Goal: Task Accomplishment & Management: Manage account settings

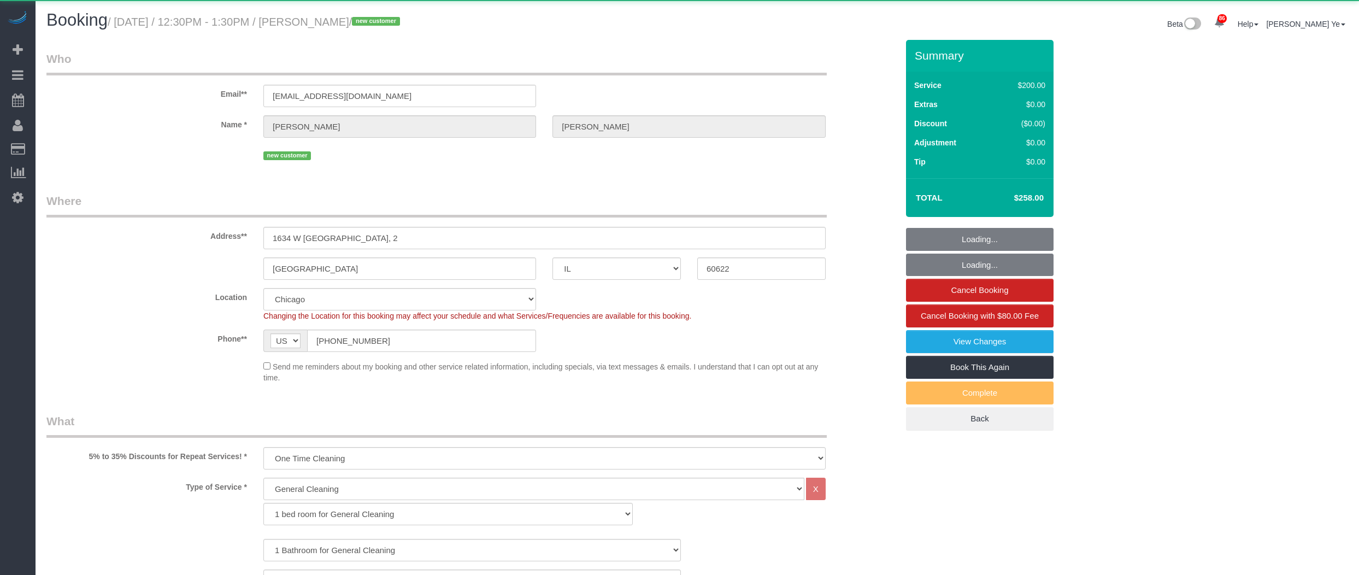
select select "IL"
select select "512"
select select "number:1"
select select "number:58"
select select "number:139"
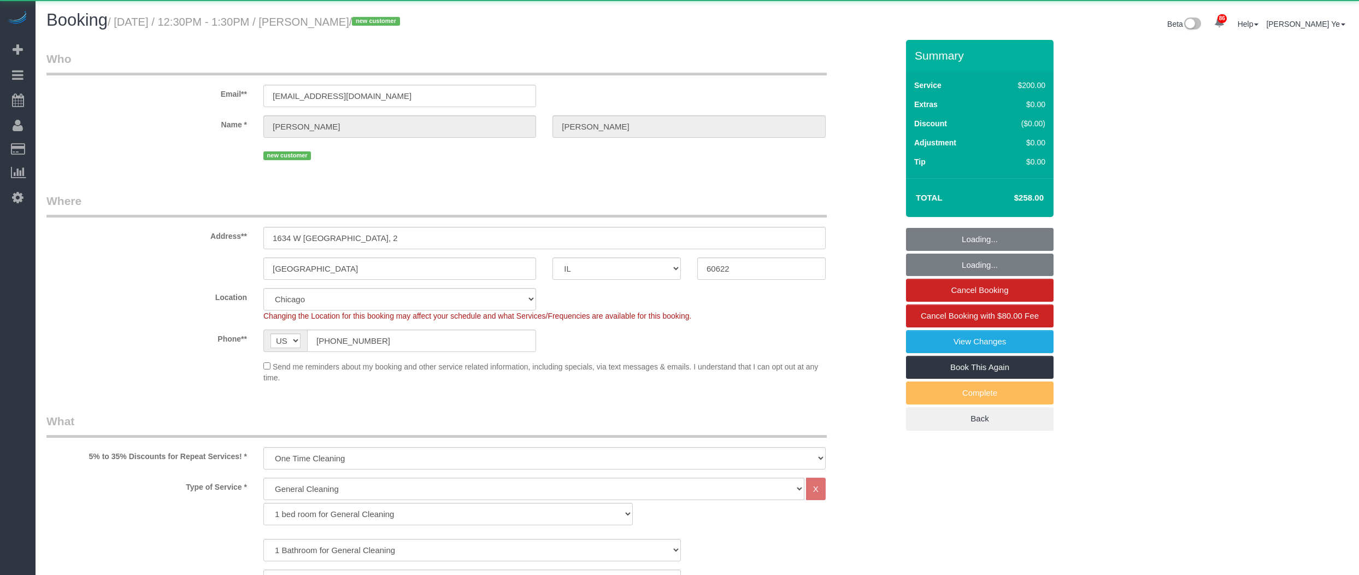
select select "number:106"
select select "spot1"
select select "4"
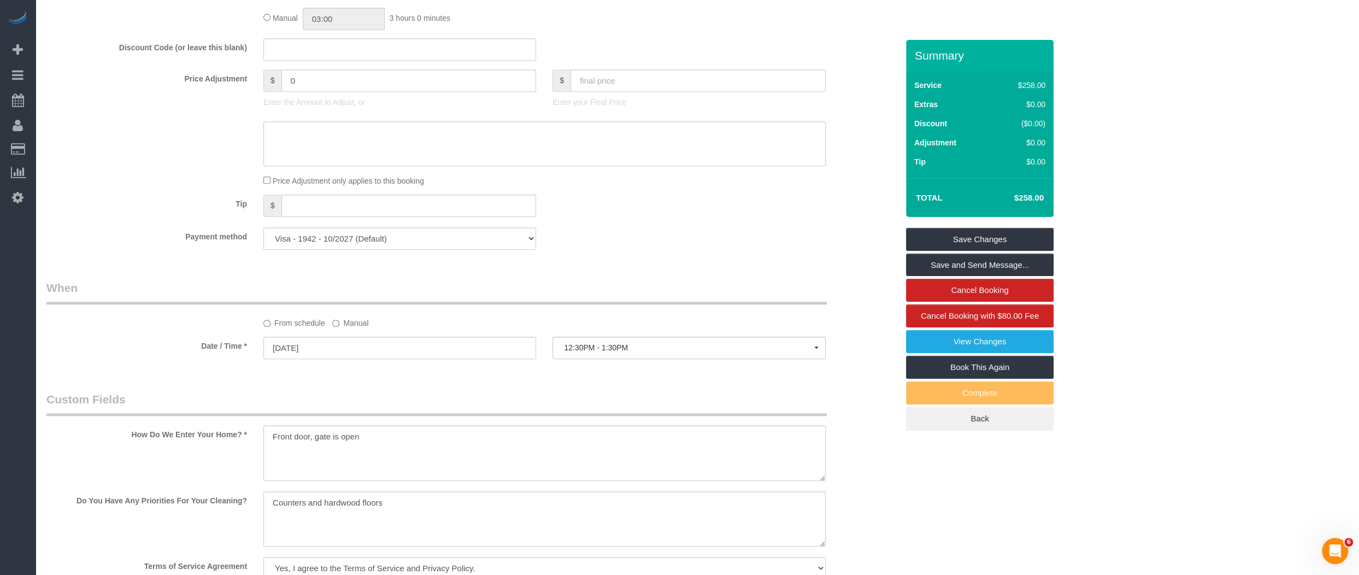
scroll to position [946, 0]
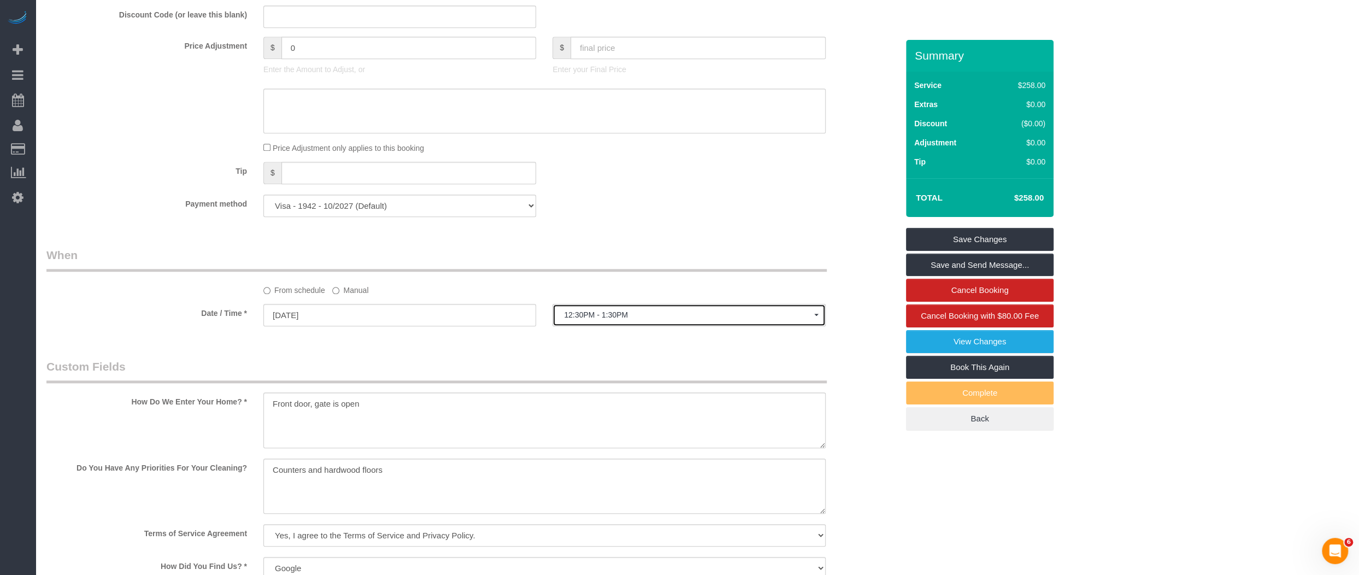
click at [641, 310] on span "12:30PM - 1:30PM" at bounding box center [689, 314] width 250 height 9
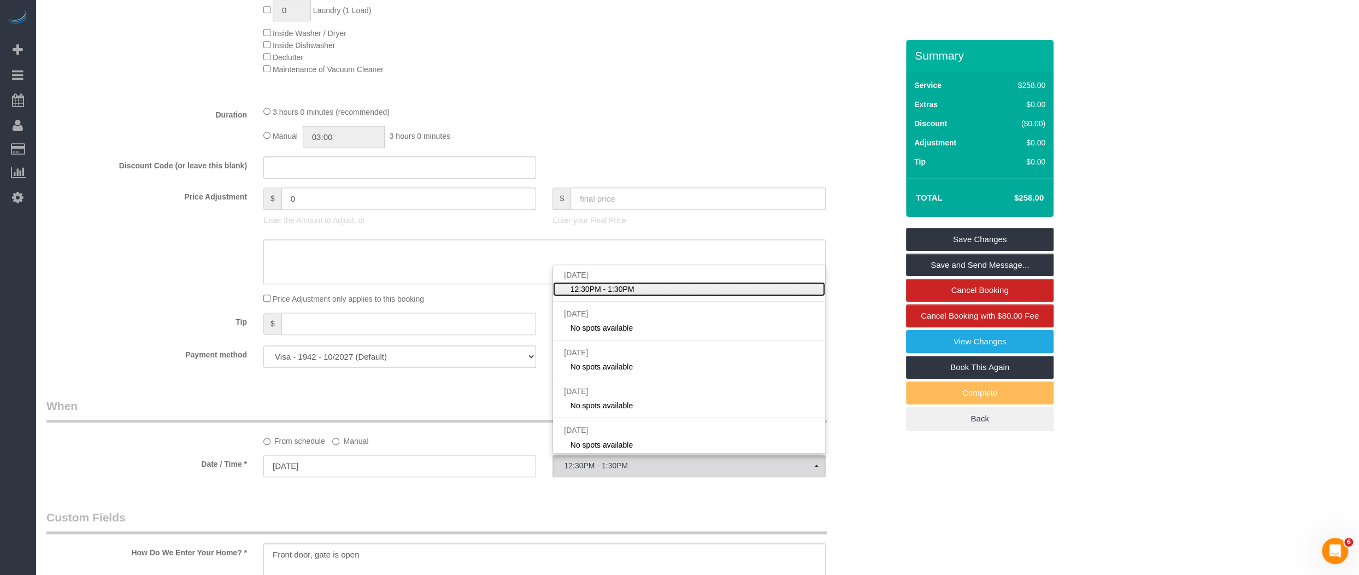
scroll to position [781, 0]
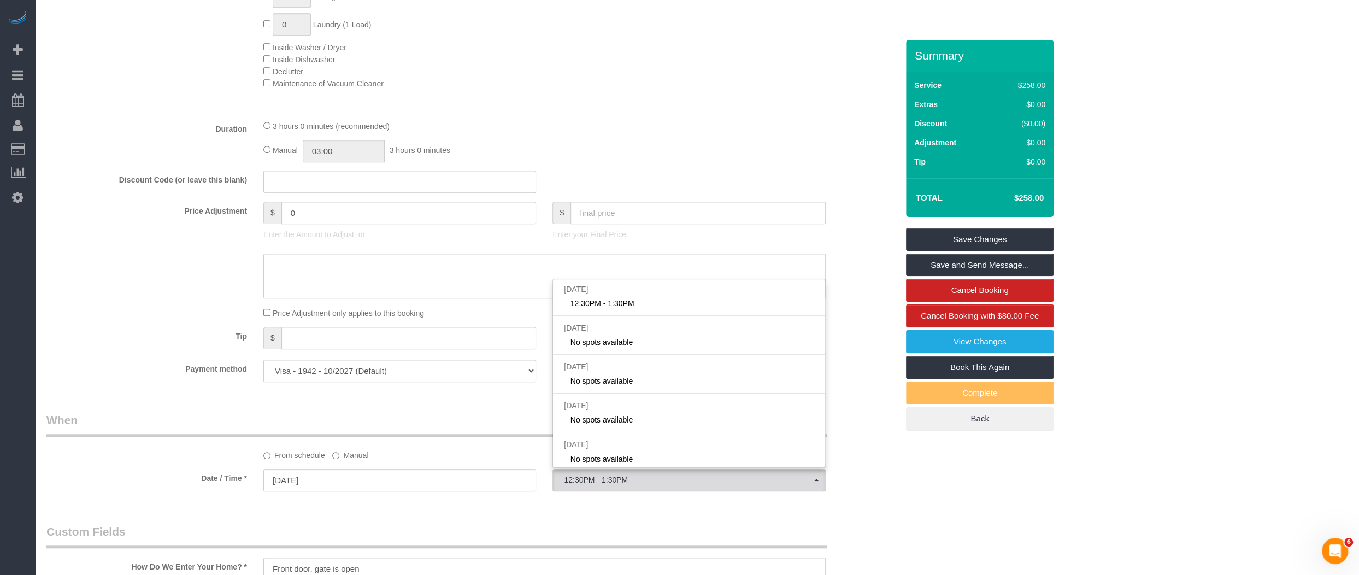
click at [397, 451] on div "From schedule Manual" at bounding box center [544, 453] width 579 height 15
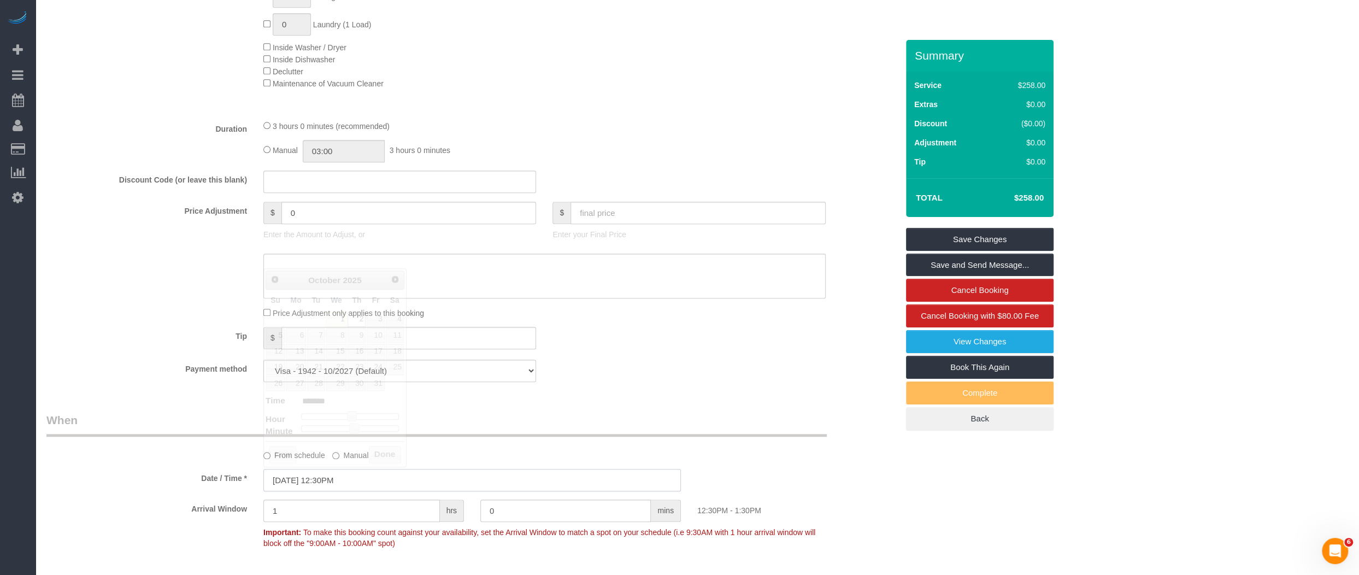
click at [421, 474] on input "[DATE] 12:30PM" at bounding box center [472, 480] width 418 height 22
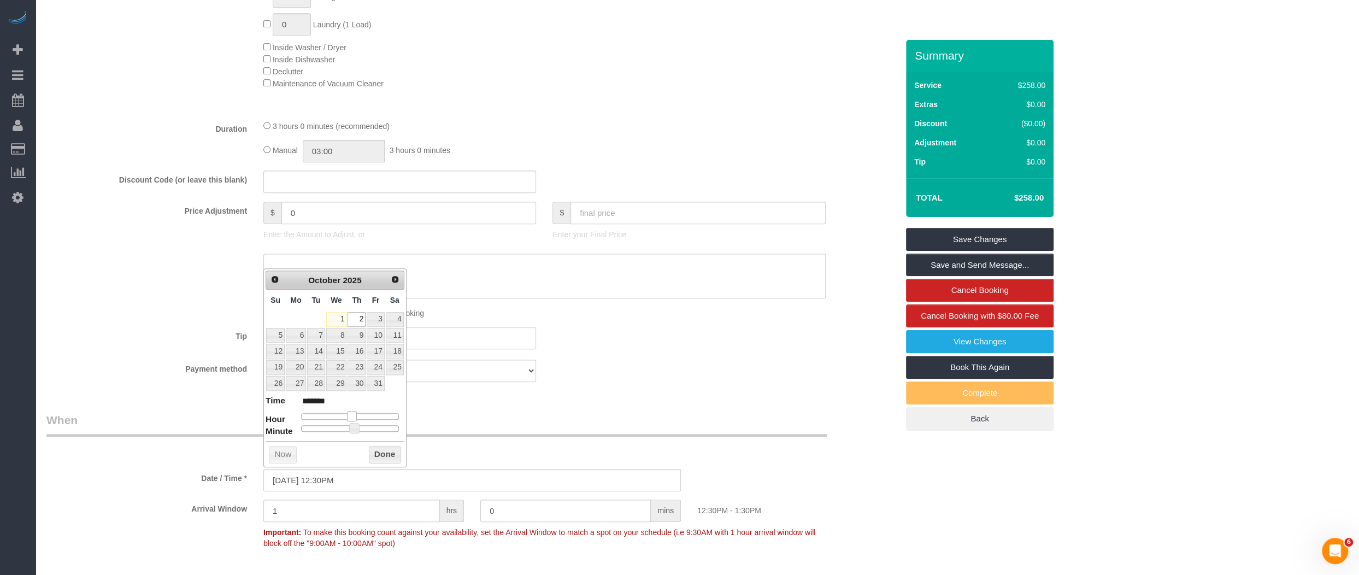
type input "[DATE] 11:30AM"
type input "*******"
type input "[DATE] 10:30AM"
type input "*******"
type input "[DATE] 9:30AM"
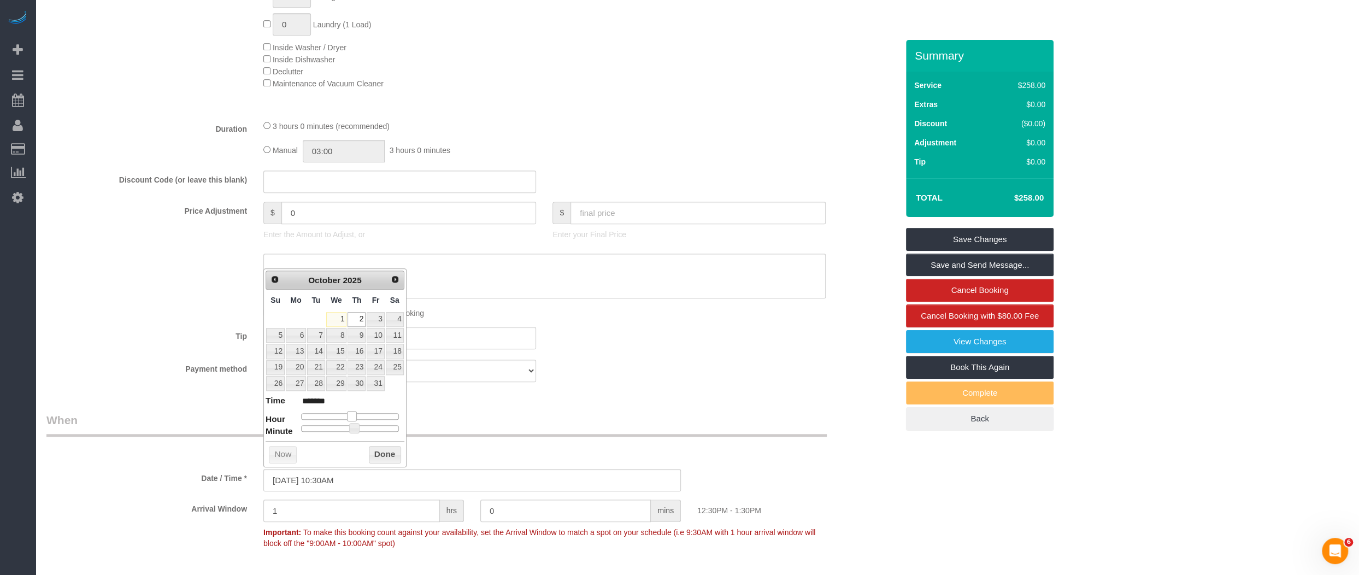
type input "******"
type input "[DATE] 8:30AM"
type input "******"
type input "[DATE] 7:30AM"
type input "******"
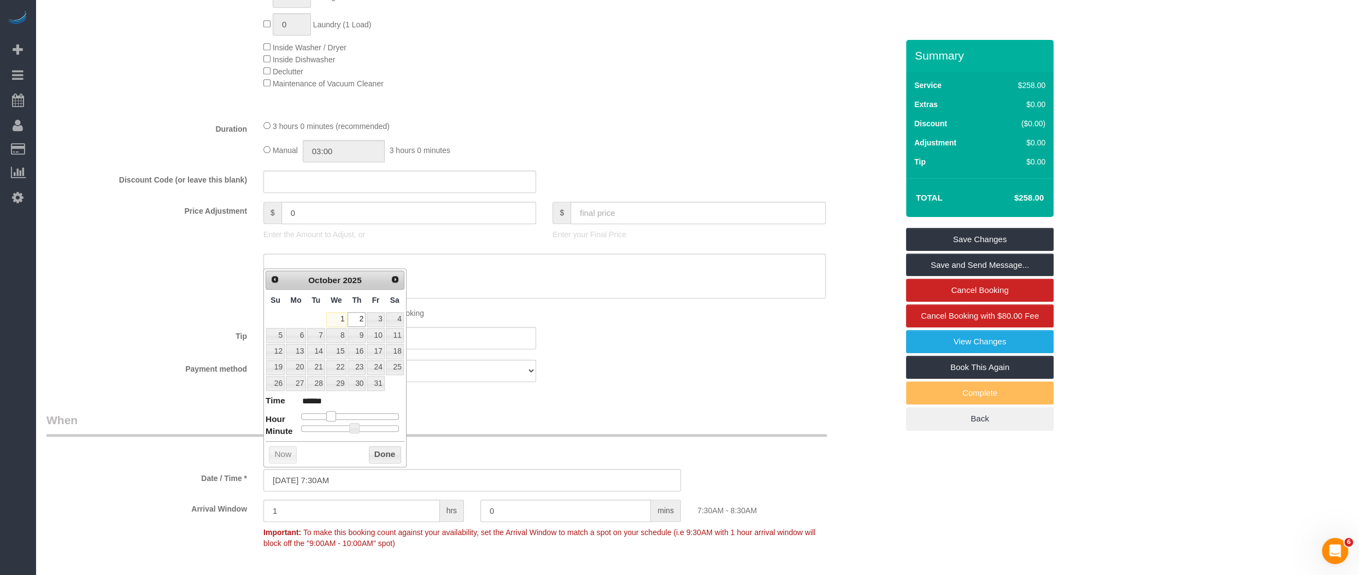
type input "[DATE] 8:30AM"
type input "******"
type input "[DATE] 9:30AM"
type input "******"
drag, startPoint x: 351, startPoint y: 410, endPoint x: 339, endPoint y: 411, distance: 12.0
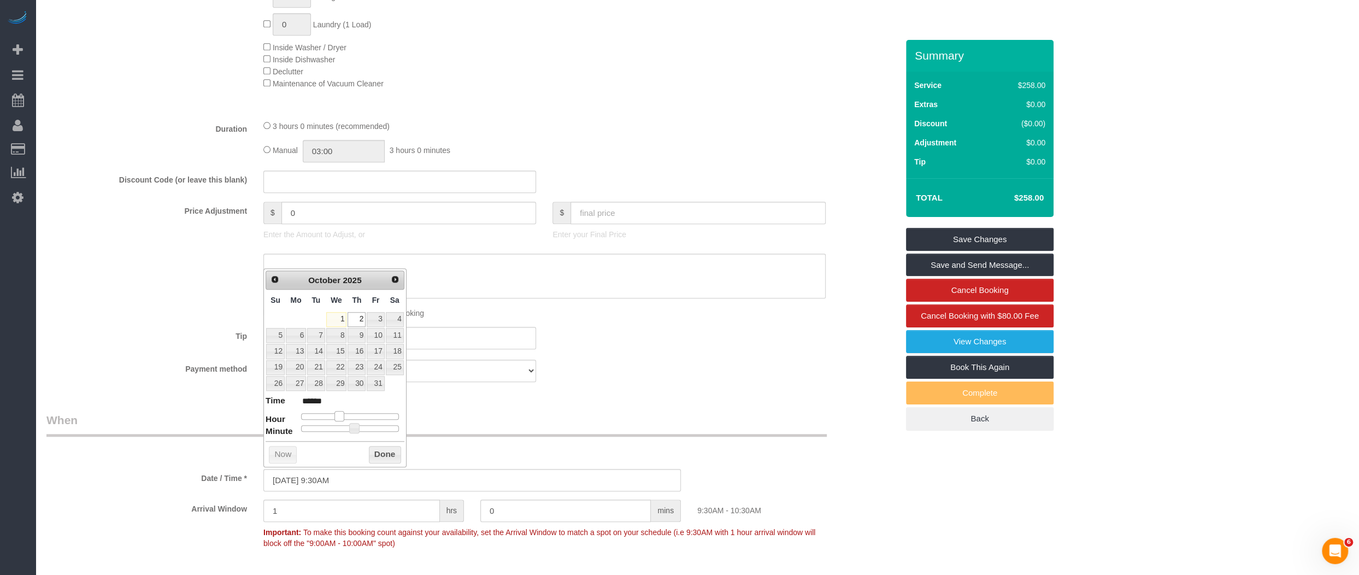
click at [339, 411] on span at bounding box center [339, 416] width 10 height 10
type input "[DATE] 9:25AM"
type input "******"
type input "[DATE] 9:20AM"
type input "******"
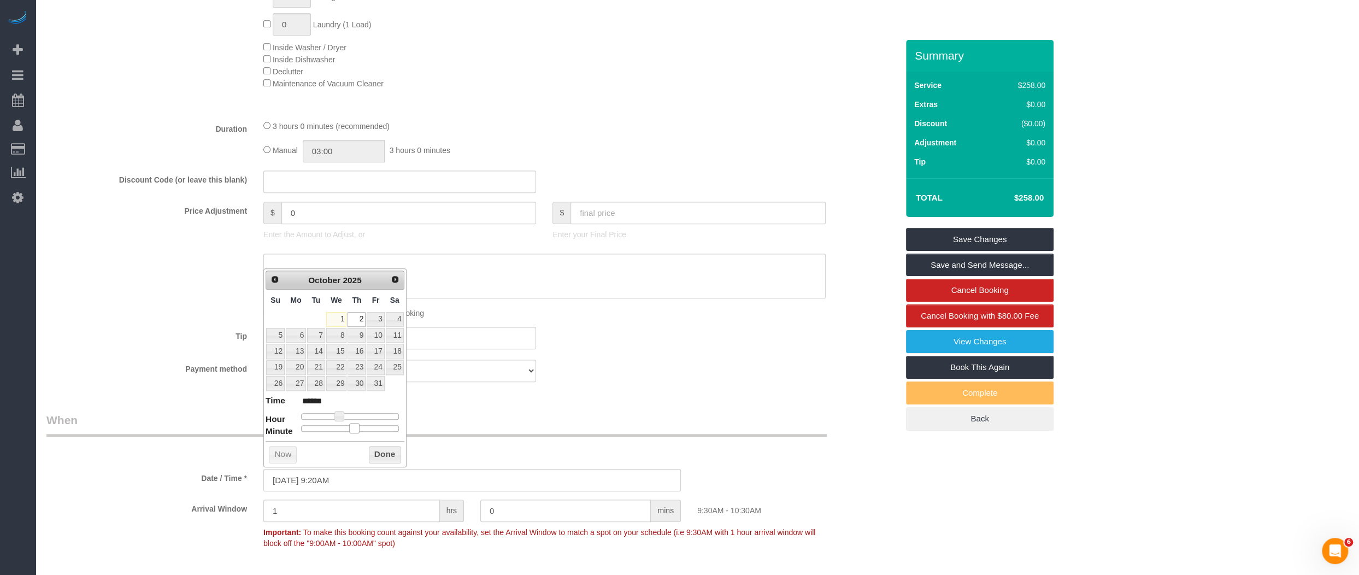
type input "[DATE] 9:15AM"
type input "******"
type input "[DATE] 9:10AM"
type input "******"
type input "[DATE] 9:05AM"
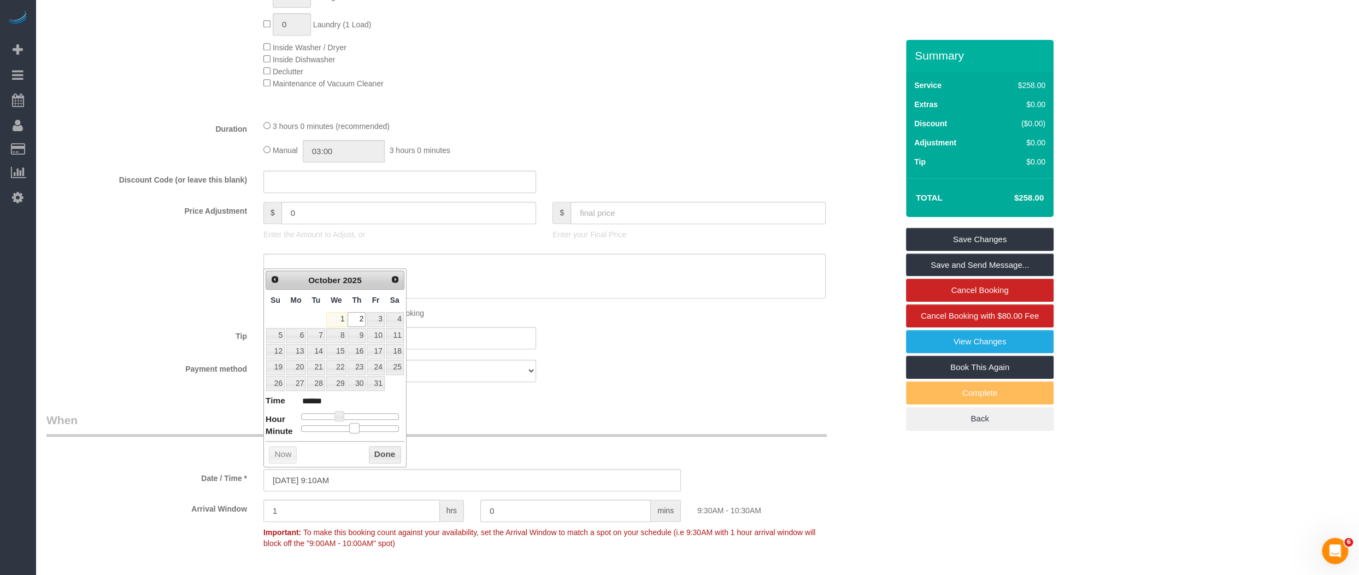
type input "******"
type input "[DATE] 9:00AM"
type input "******"
drag, startPoint x: 354, startPoint y: 425, endPoint x: 289, endPoint y: 424, distance: 65.6
click at [289, 424] on dl "Time ****** Hour Minute Second Millisecond Microsecond Time Zone ***** ***** **…" at bounding box center [335, 414] width 139 height 38
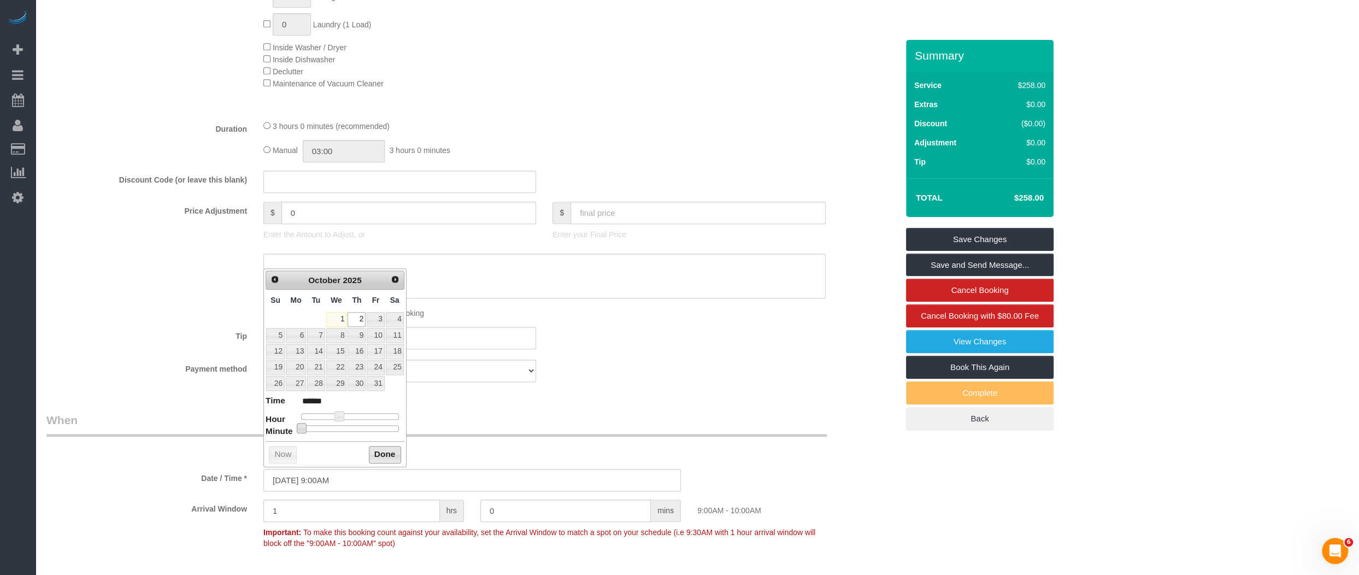
click at [390, 452] on button "Done" at bounding box center [385, 454] width 32 height 17
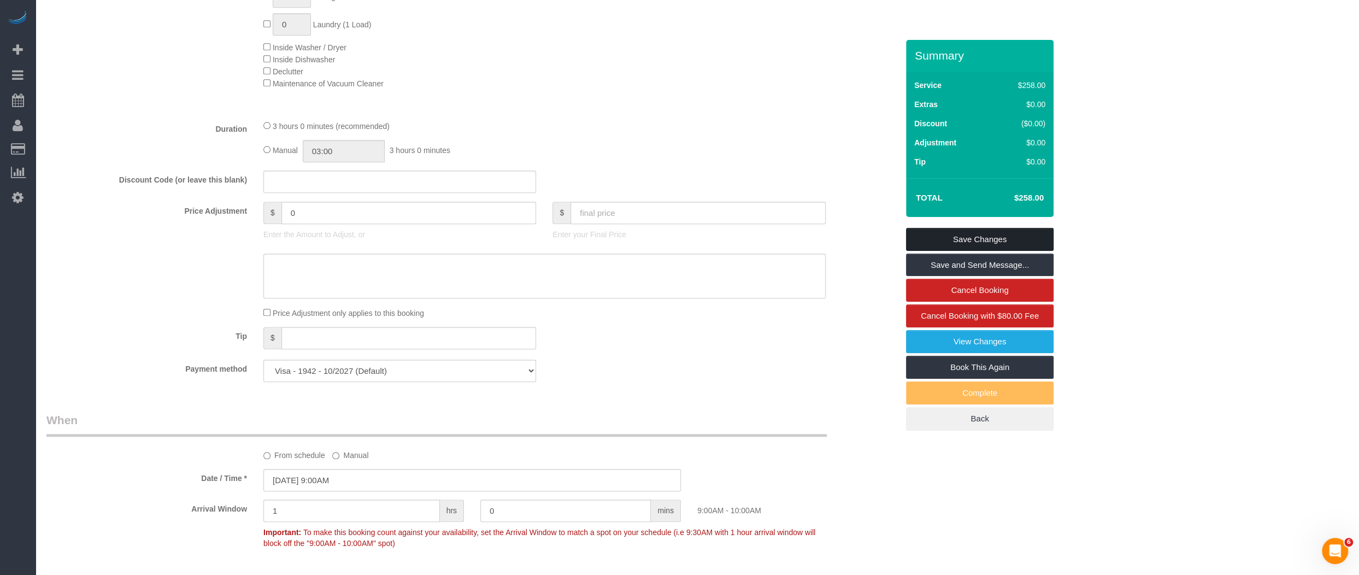
click at [972, 237] on link "Save Changes" at bounding box center [980, 239] width 148 height 23
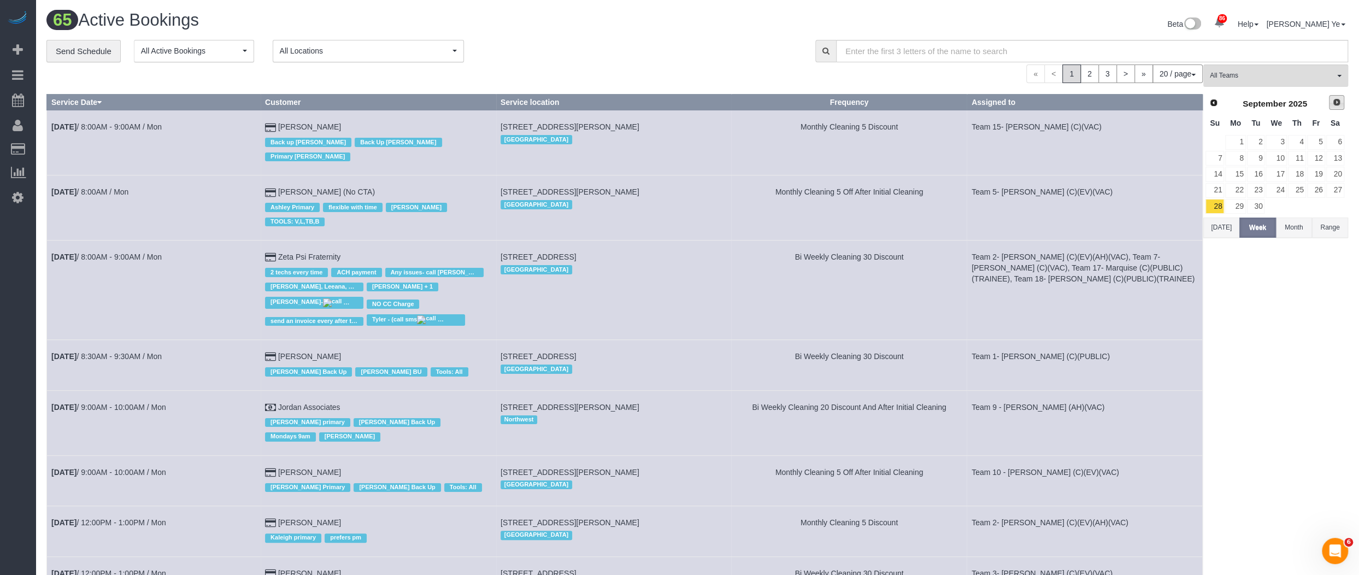
click at [1336, 101] on span "Next" at bounding box center [1336, 102] width 9 height 9
click at [1305, 138] on link "2" at bounding box center [1297, 142] width 18 height 15
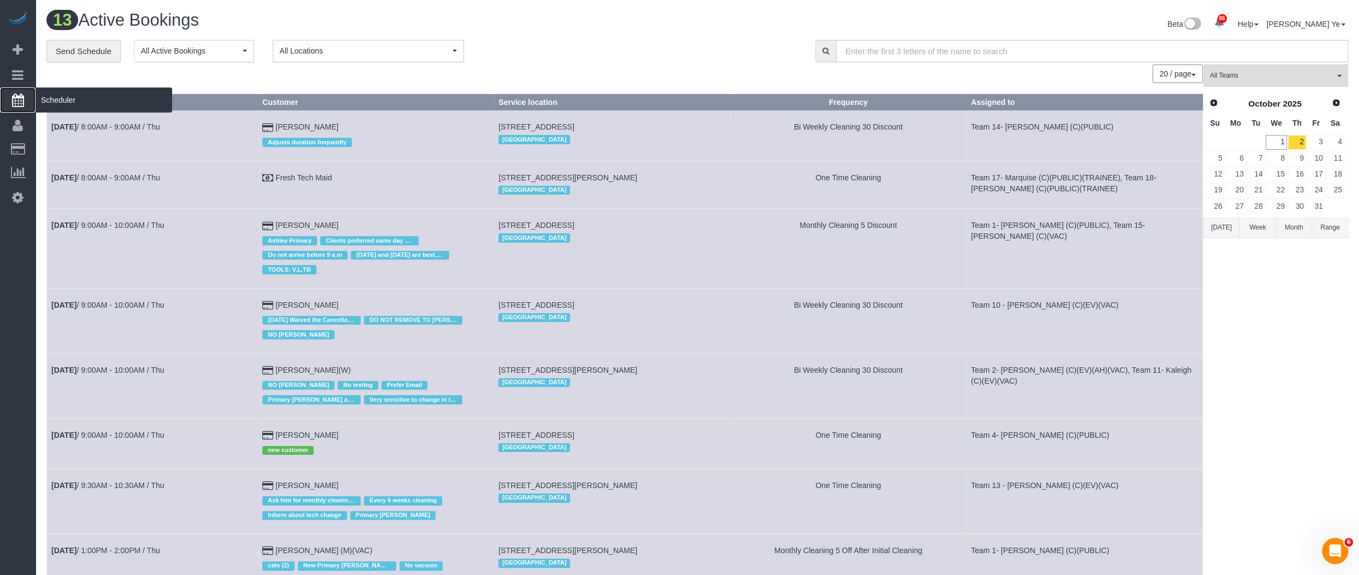
click at [53, 104] on span "Scheduler" at bounding box center [104, 99] width 137 height 25
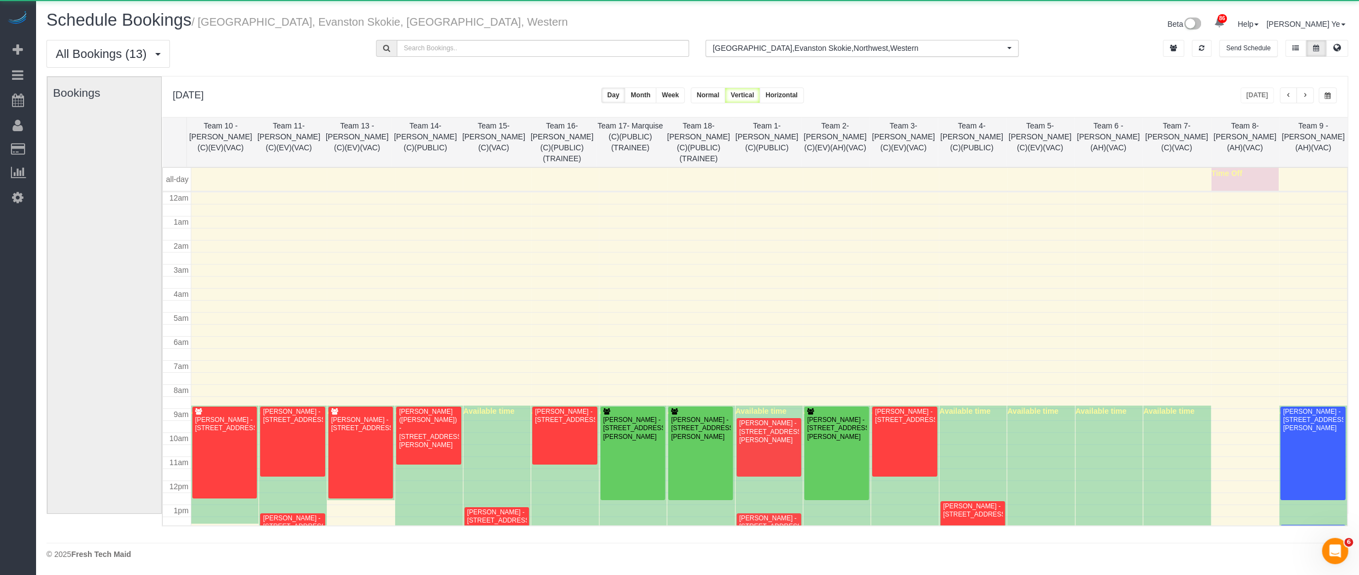
scroll to position [143, 0]
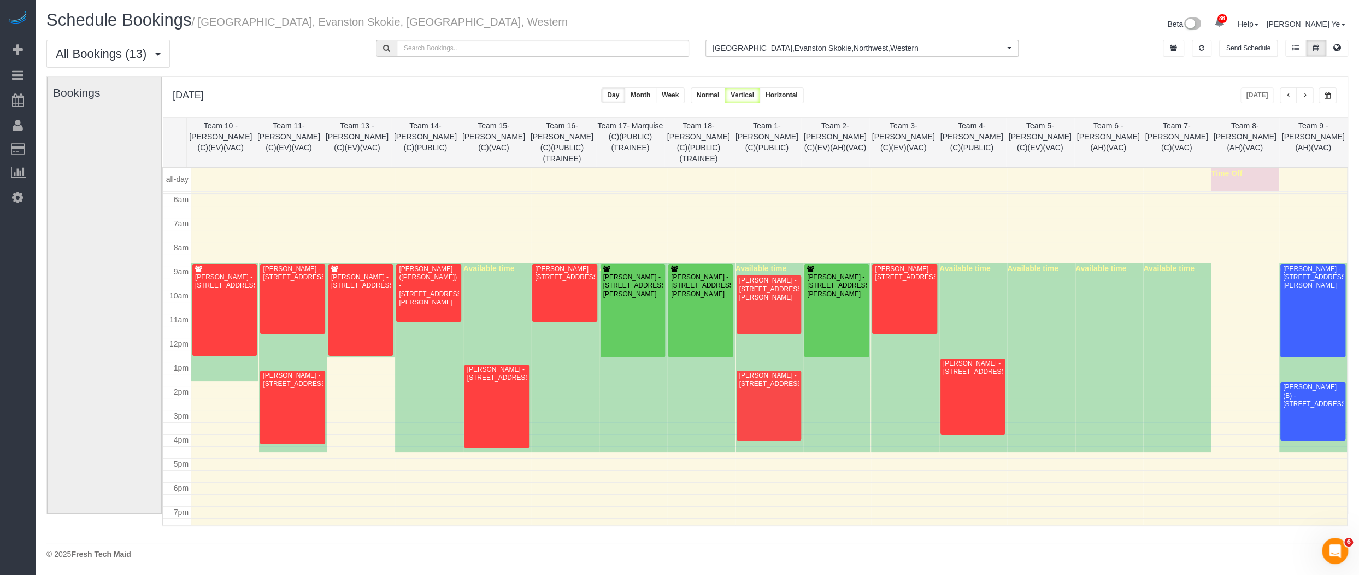
click at [1305, 92] on span "button" at bounding box center [1304, 95] width 5 height 7
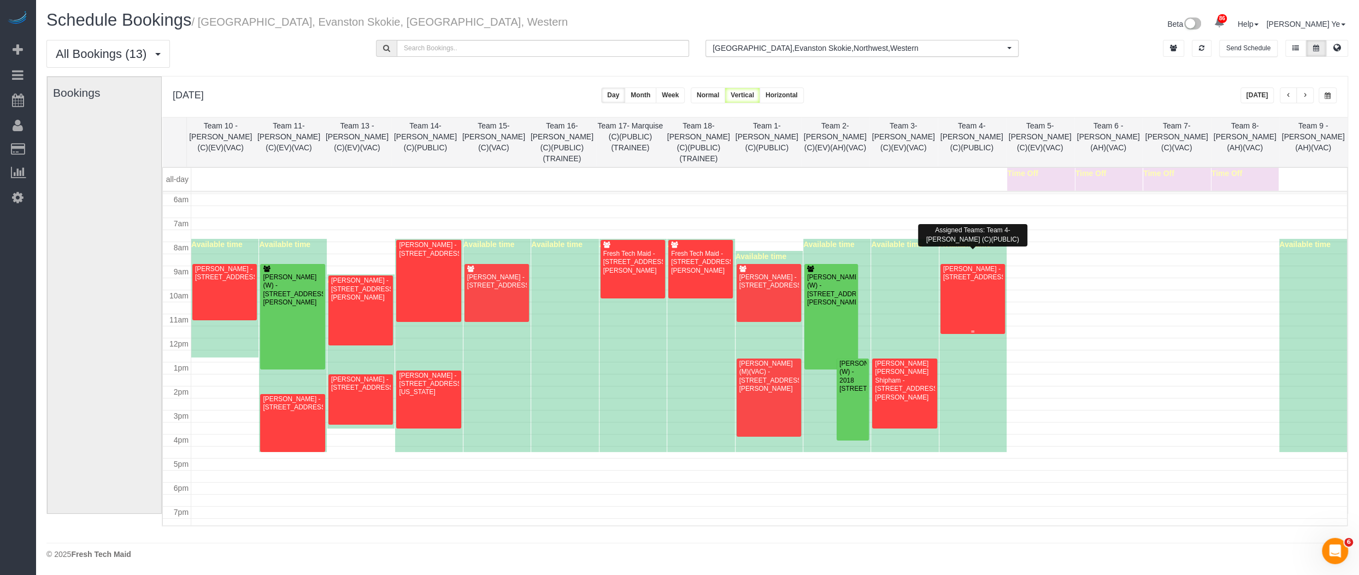
click at [968, 281] on div at bounding box center [972, 299] width 64 height 70
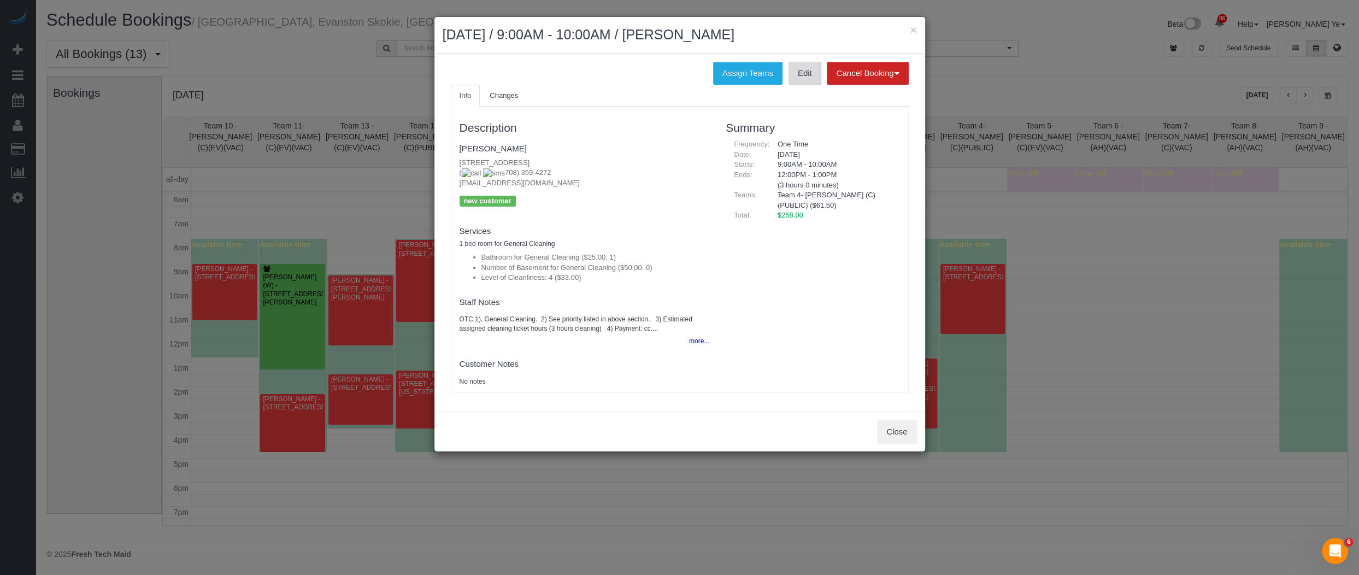
click at [802, 70] on link "Edit" at bounding box center [805, 73] width 33 height 23
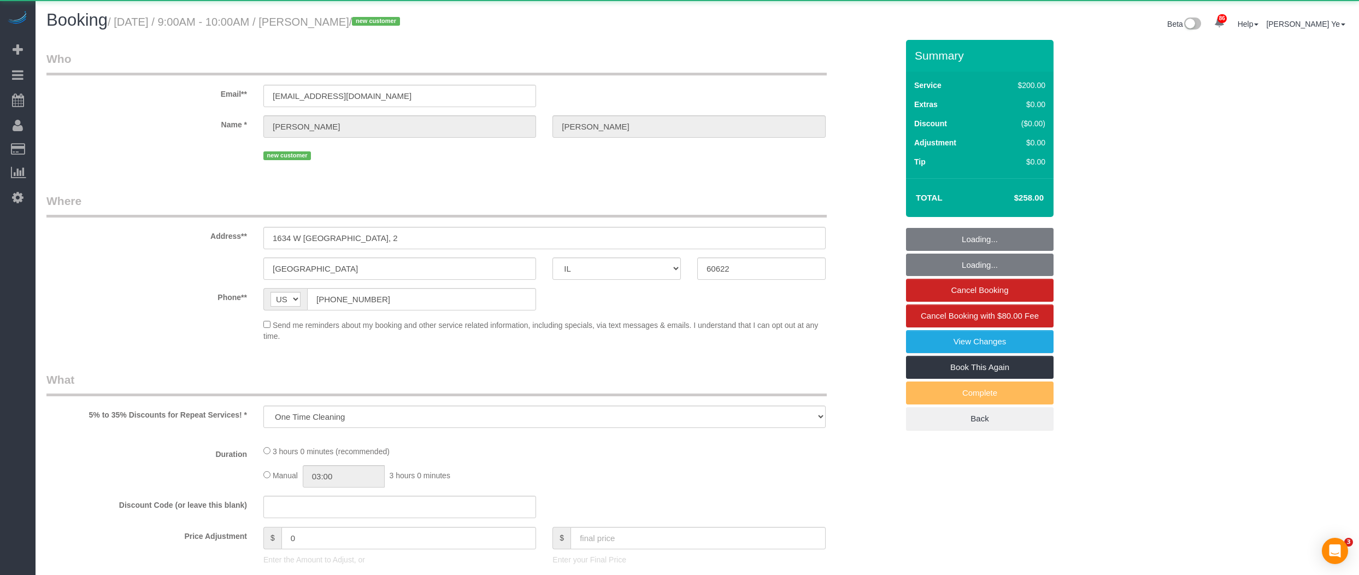
select select "IL"
select select "object:967"
select select "512"
select select "number:1"
select select "number:58"
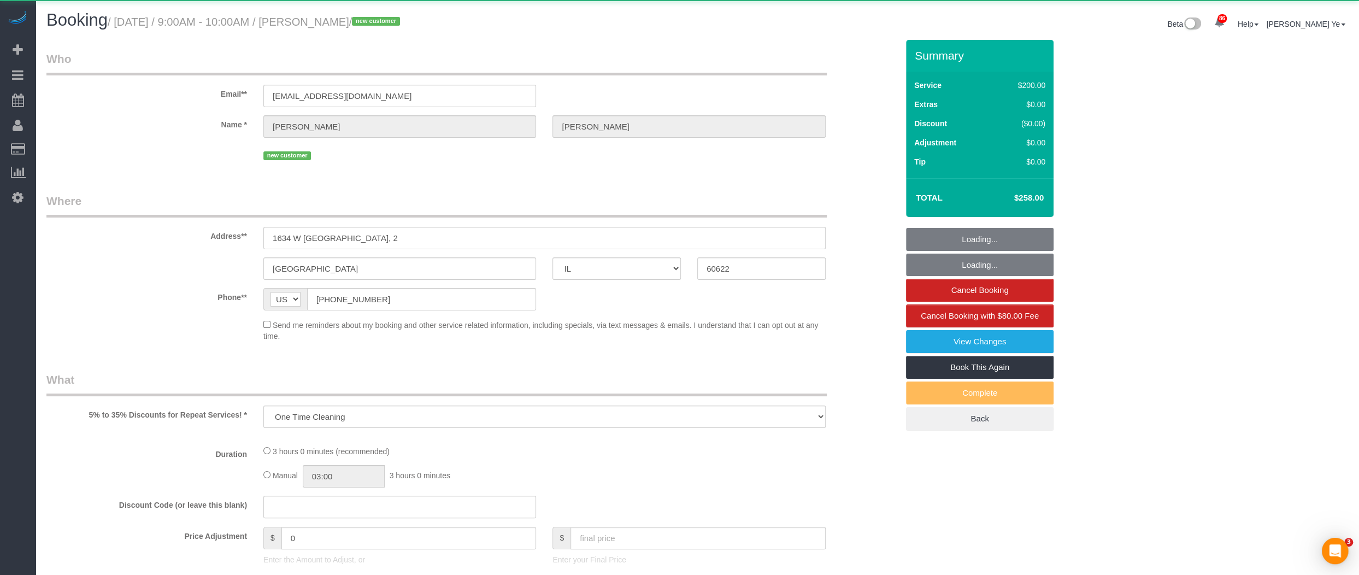
select select "number:139"
select select "number:106"
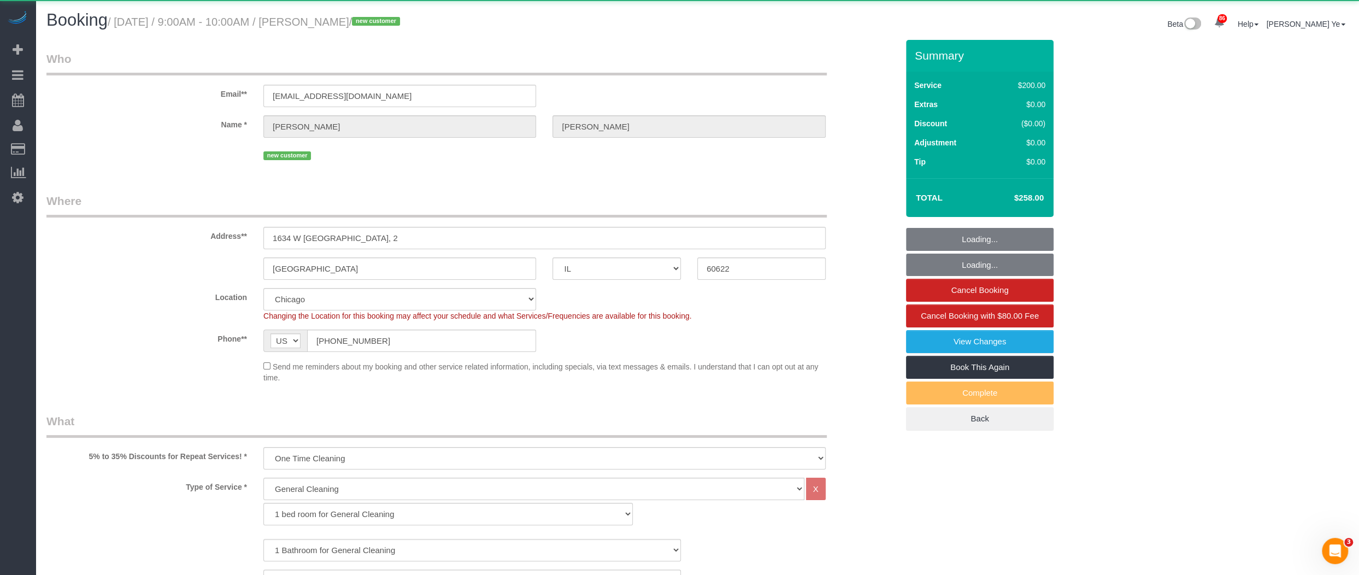
select select "4"
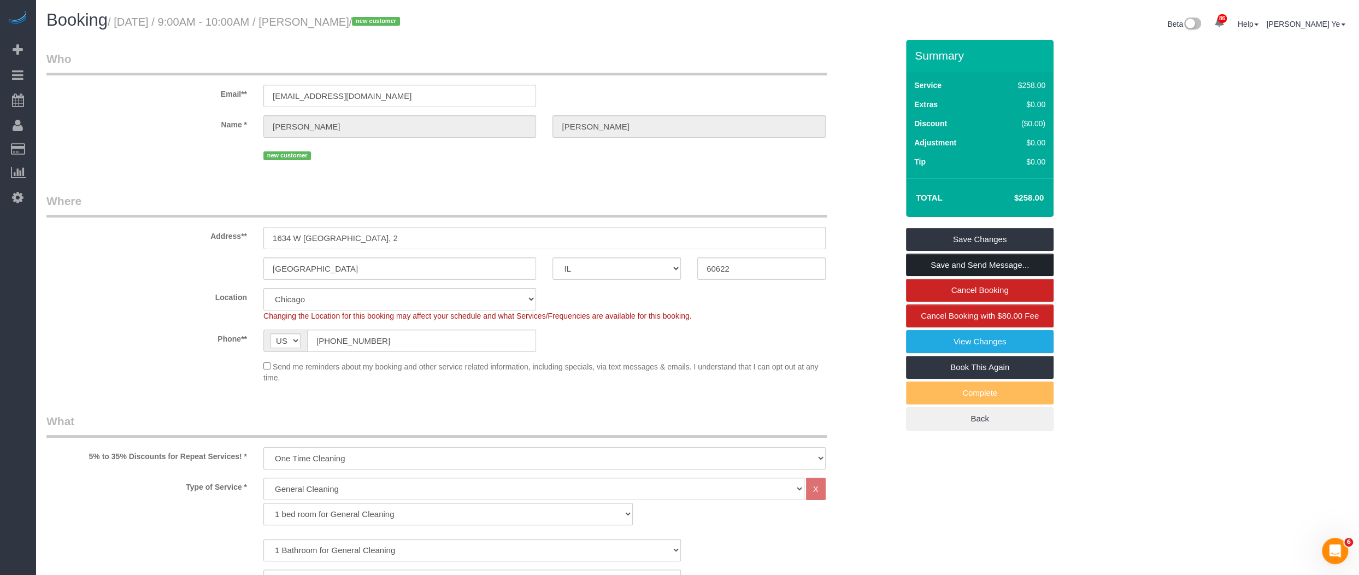
click at [1009, 267] on link "Save and Send Message..." at bounding box center [980, 265] width 148 height 23
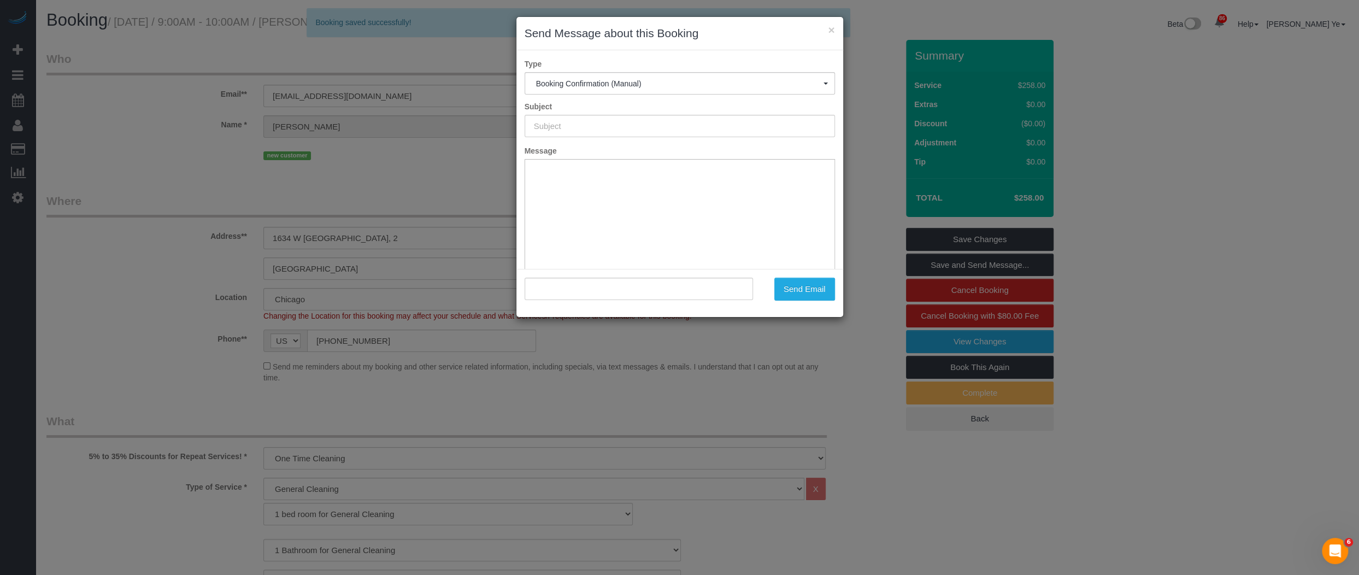
type input "Your Booking With Fresh Tech Maid, Confirmed!"
type input ""Carolyn Walden" <cdw539@aim.com>"
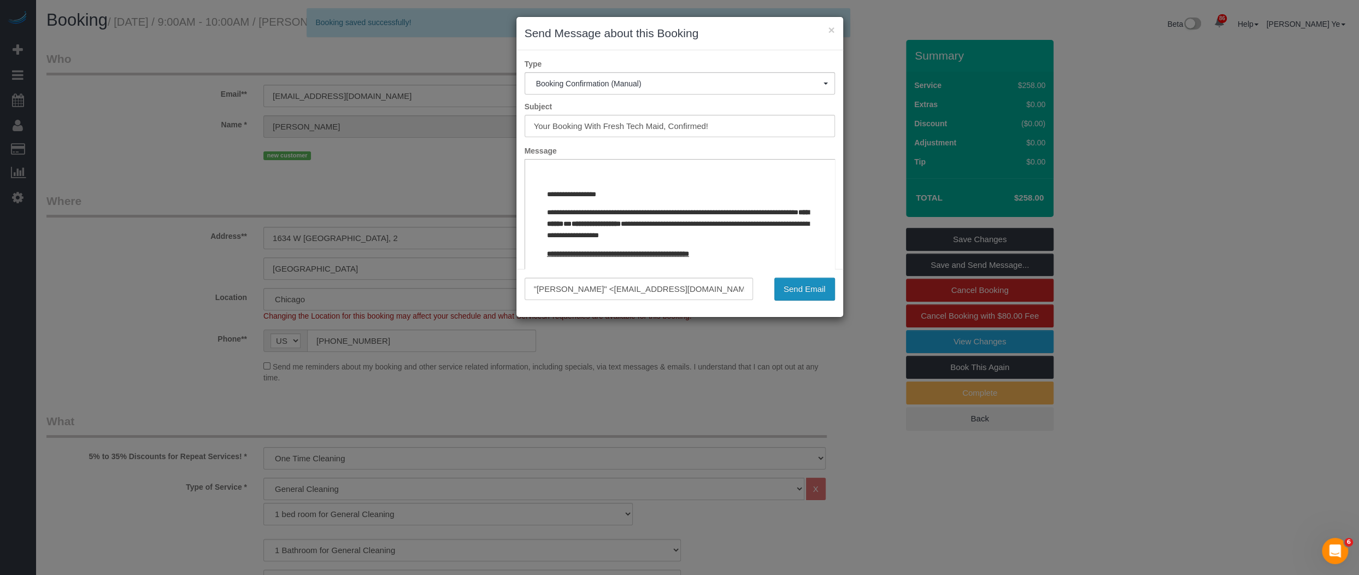
click at [795, 288] on button "Send Email" at bounding box center [804, 289] width 61 height 23
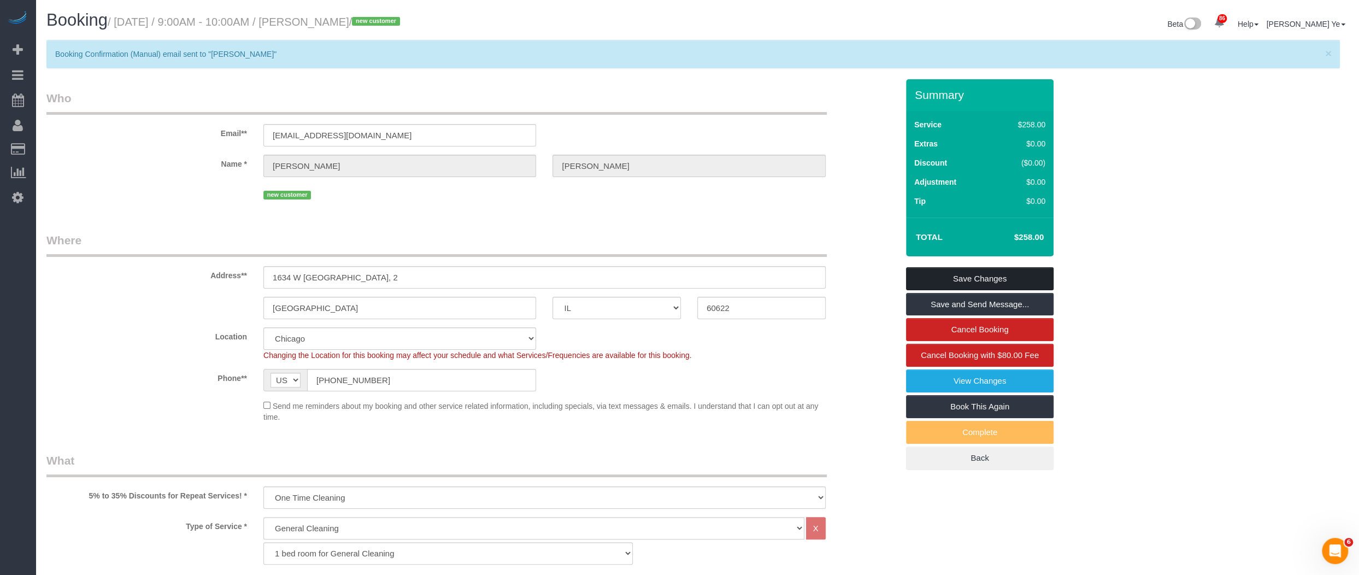
click at [969, 280] on link "Save Changes" at bounding box center [980, 278] width 148 height 23
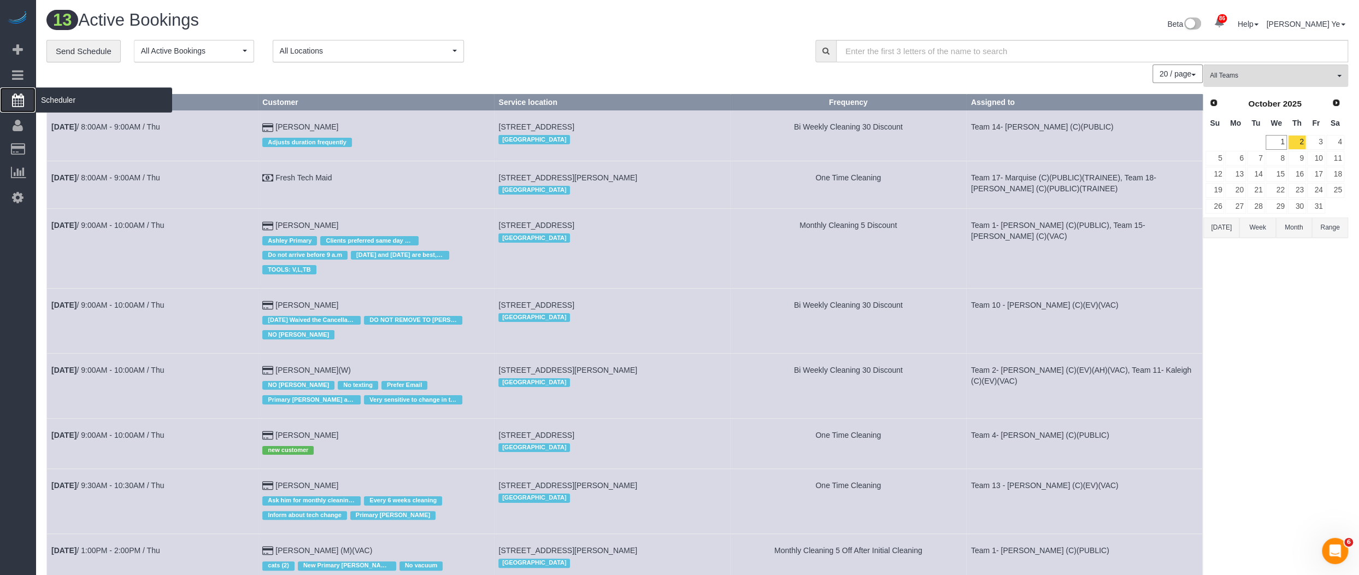
click at [17, 98] on icon at bounding box center [18, 99] width 12 height 13
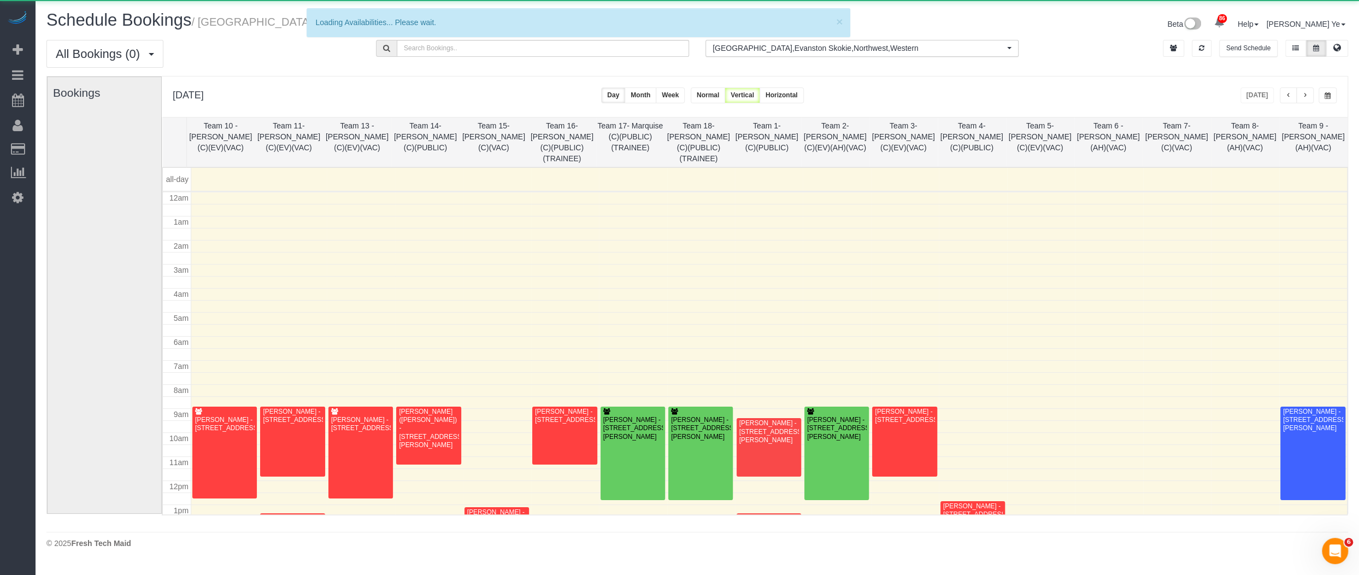
scroll to position [143, 0]
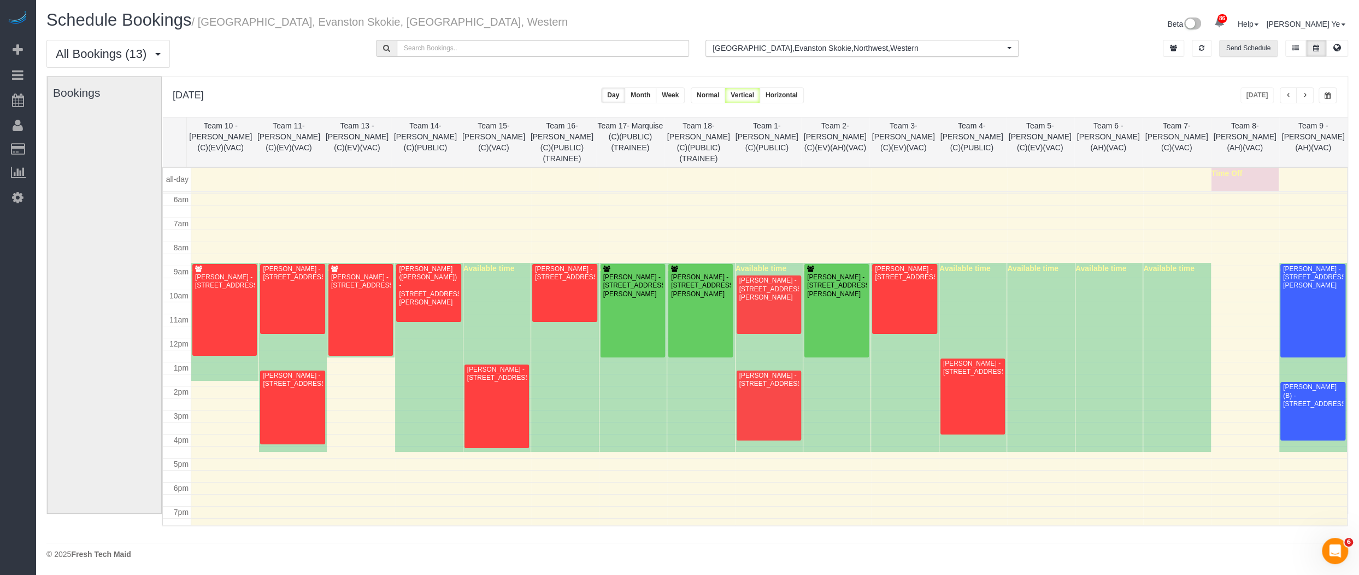
click at [1254, 48] on button "Send Schedule" at bounding box center [1248, 48] width 58 height 17
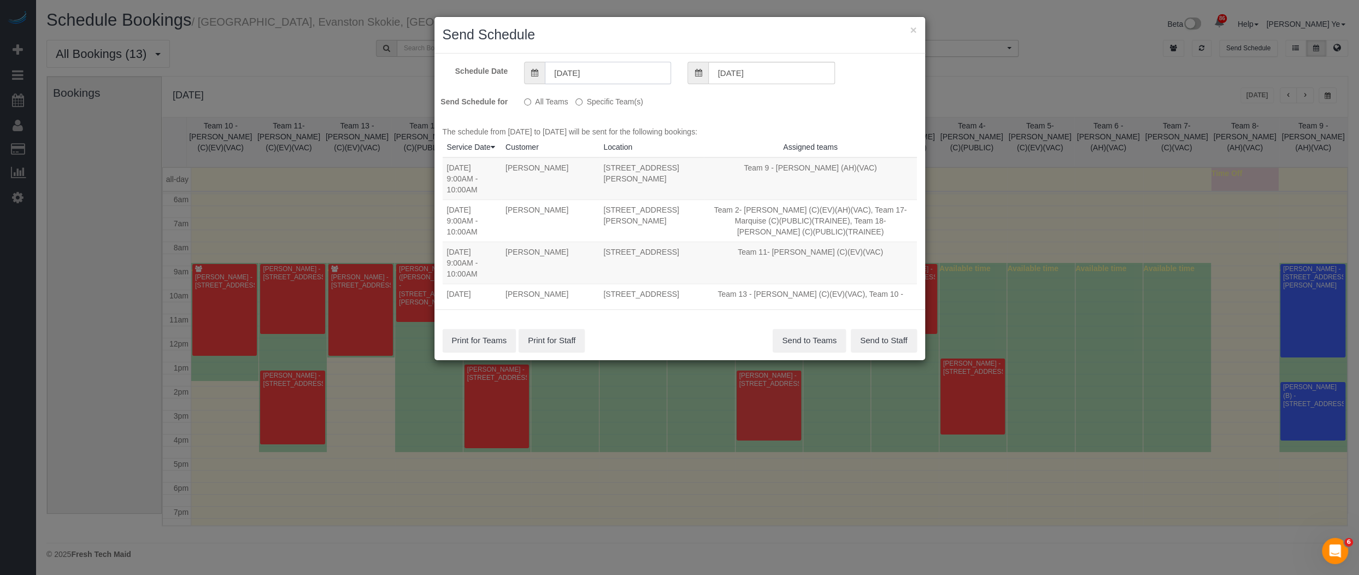
click at [613, 77] on input "10/01/2025" at bounding box center [608, 73] width 126 height 22
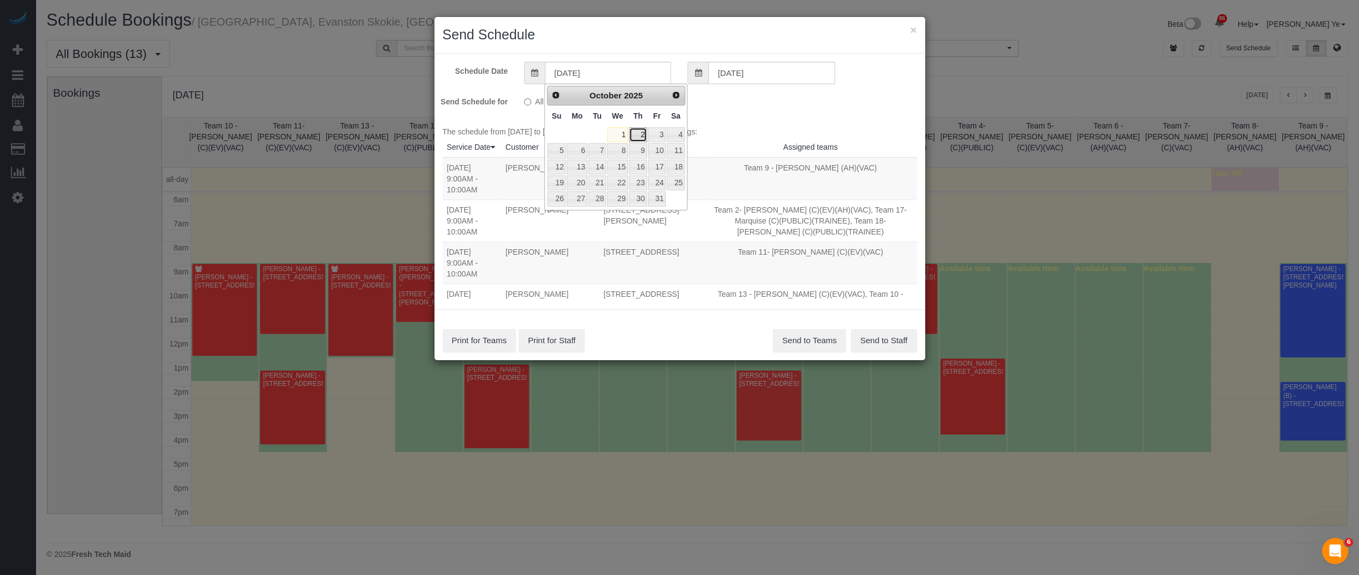
click at [639, 131] on link "2" at bounding box center [638, 134] width 18 height 15
type input "[DATE]"
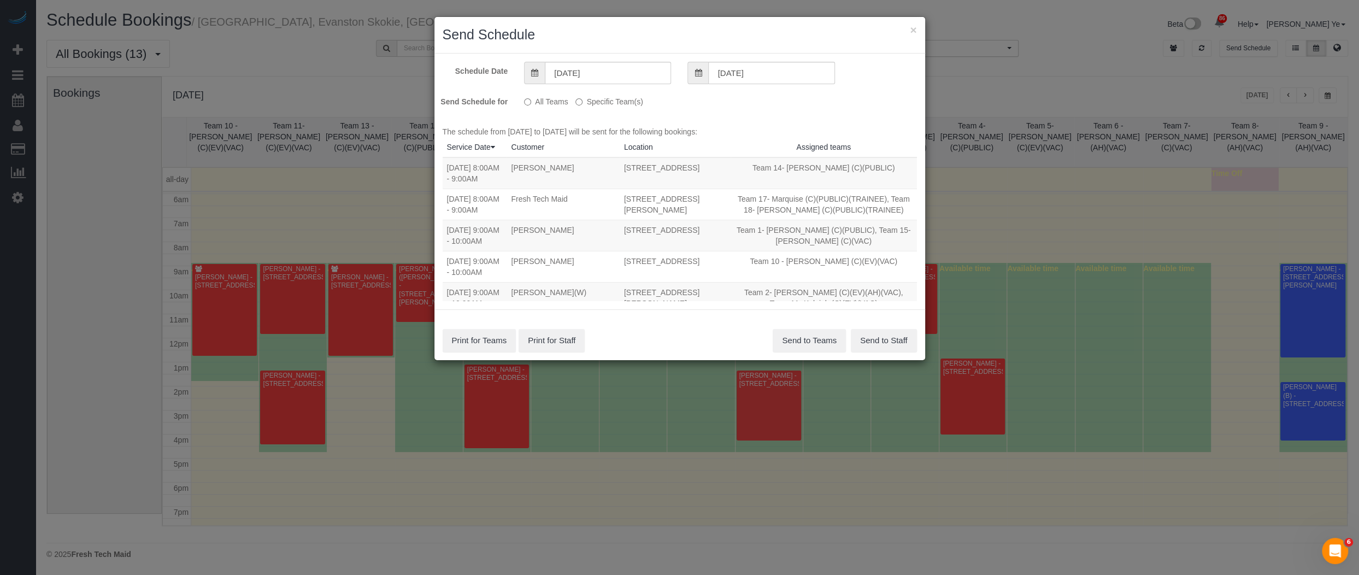
click at [605, 103] on label "Specific Team(s)" at bounding box center [608, 99] width 67 height 15
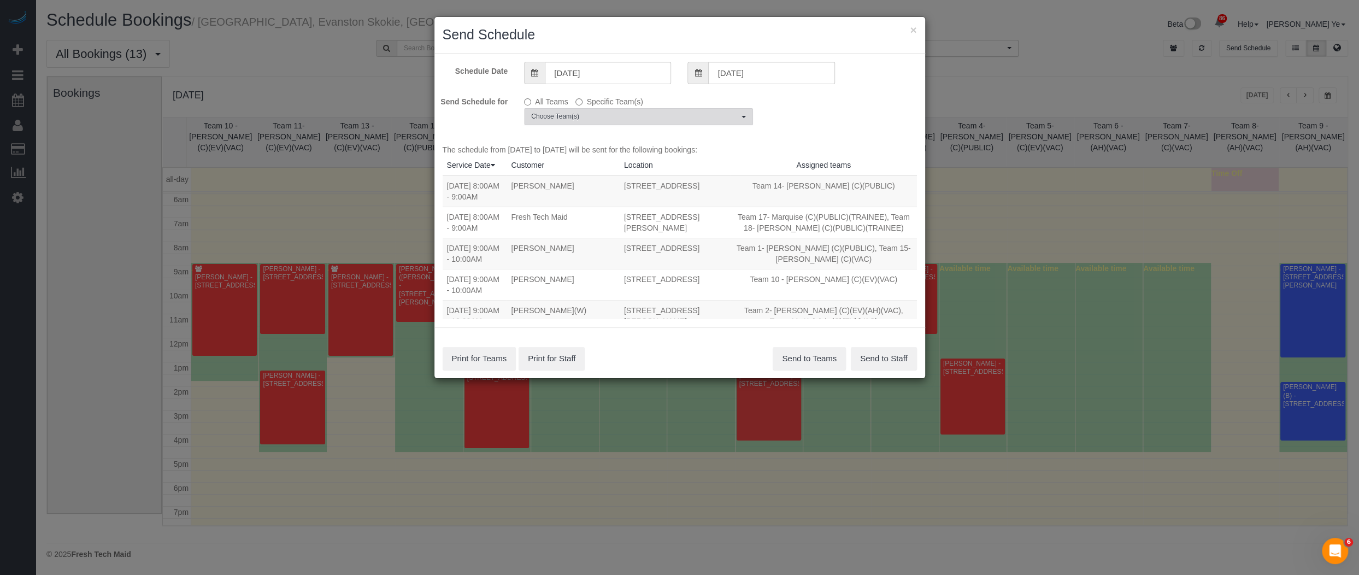
click at [652, 112] on span "Choose Team(s)" at bounding box center [635, 116] width 208 height 9
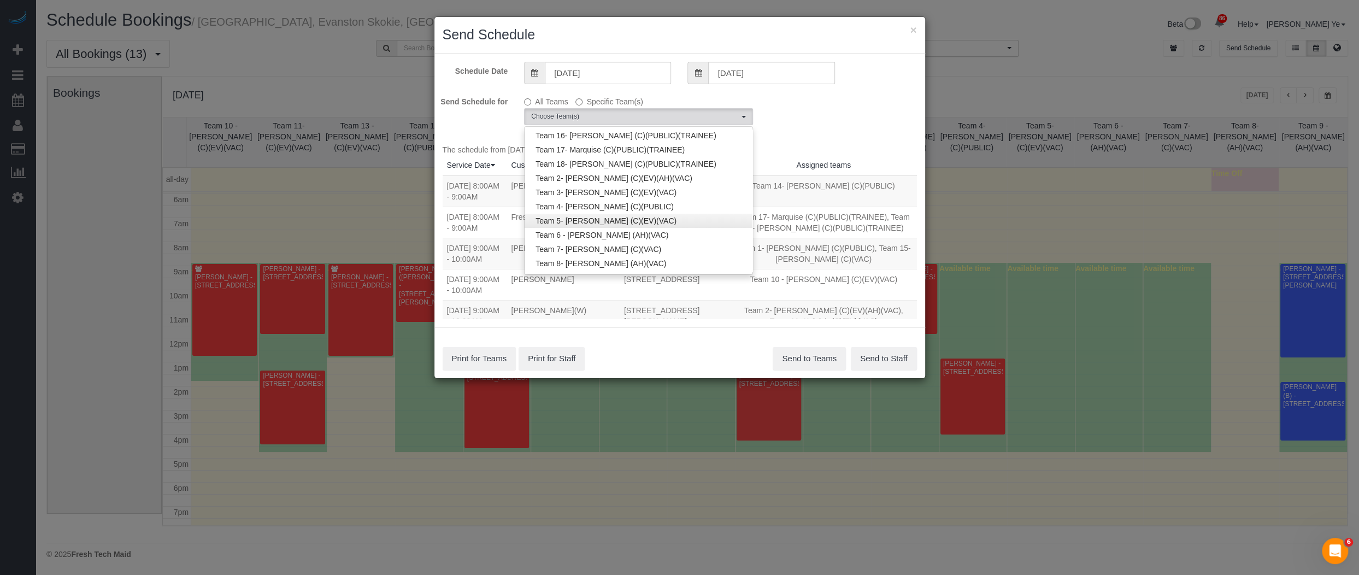
scroll to position [90, 0]
click at [577, 201] on link "Team 4- [PERSON_NAME] (C)(PUBLIC)" at bounding box center [639, 203] width 228 height 14
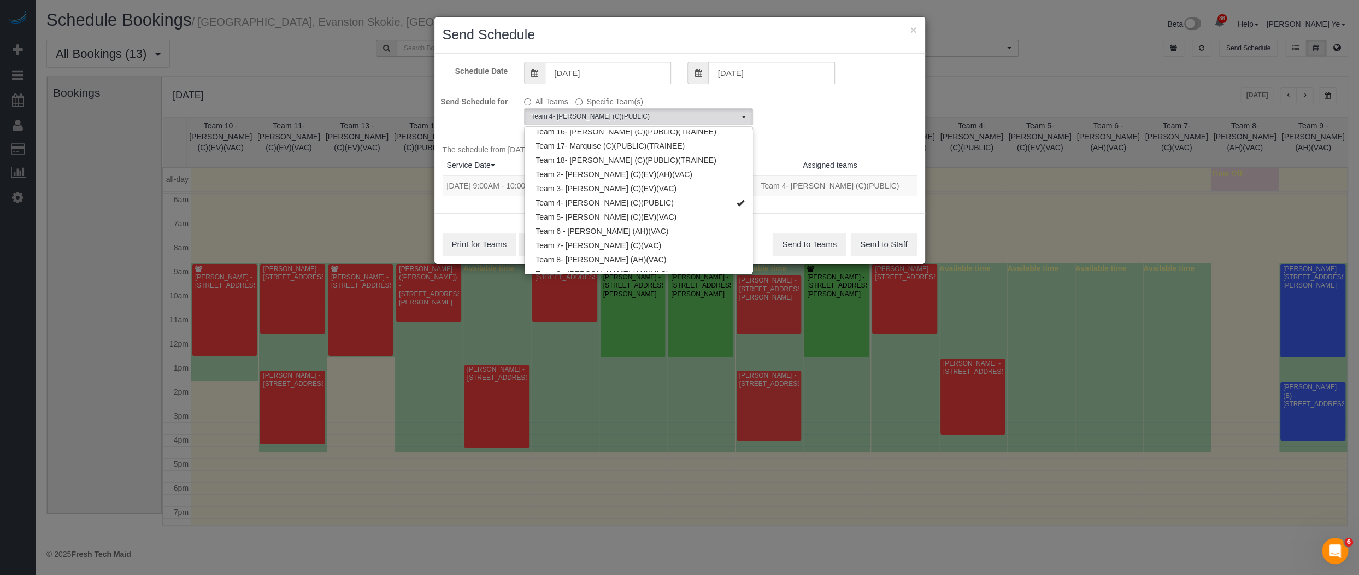
click at [826, 105] on div "Send Schedule for All Teams Specific Team(s) Team 4- Candice G. (C)(PUBLIC) Cho…" at bounding box center [679, 108] width 491 height 33
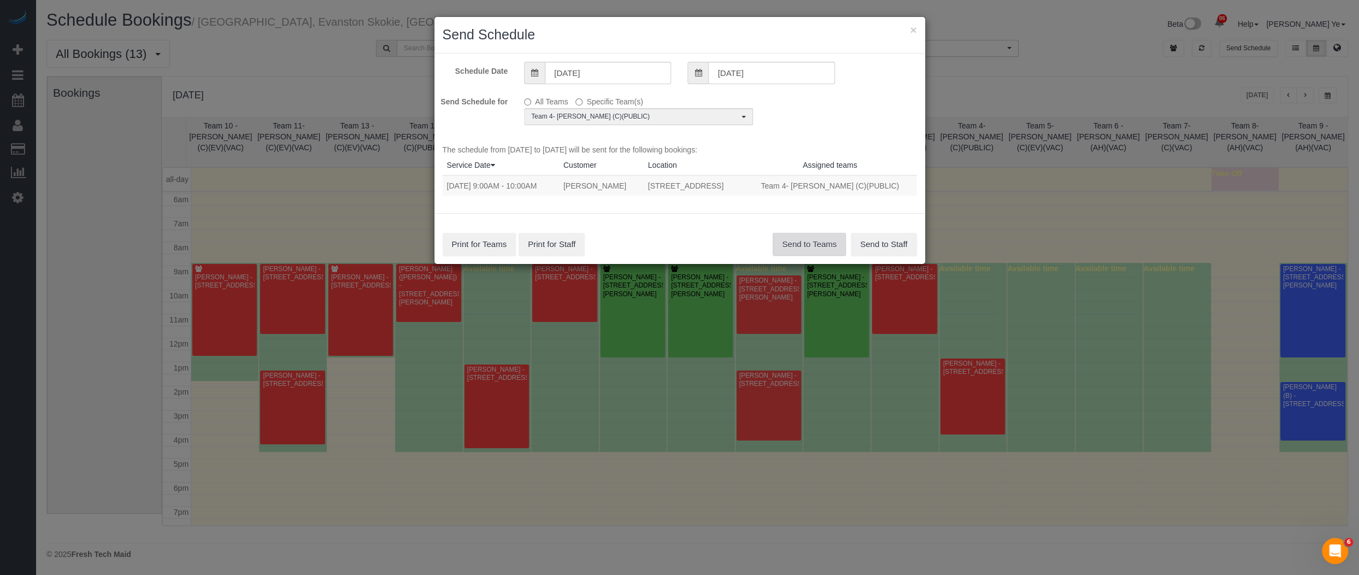
click at [793, 243] on button "Send to Teams" at bounding box center [809, 244] width 73 height 23
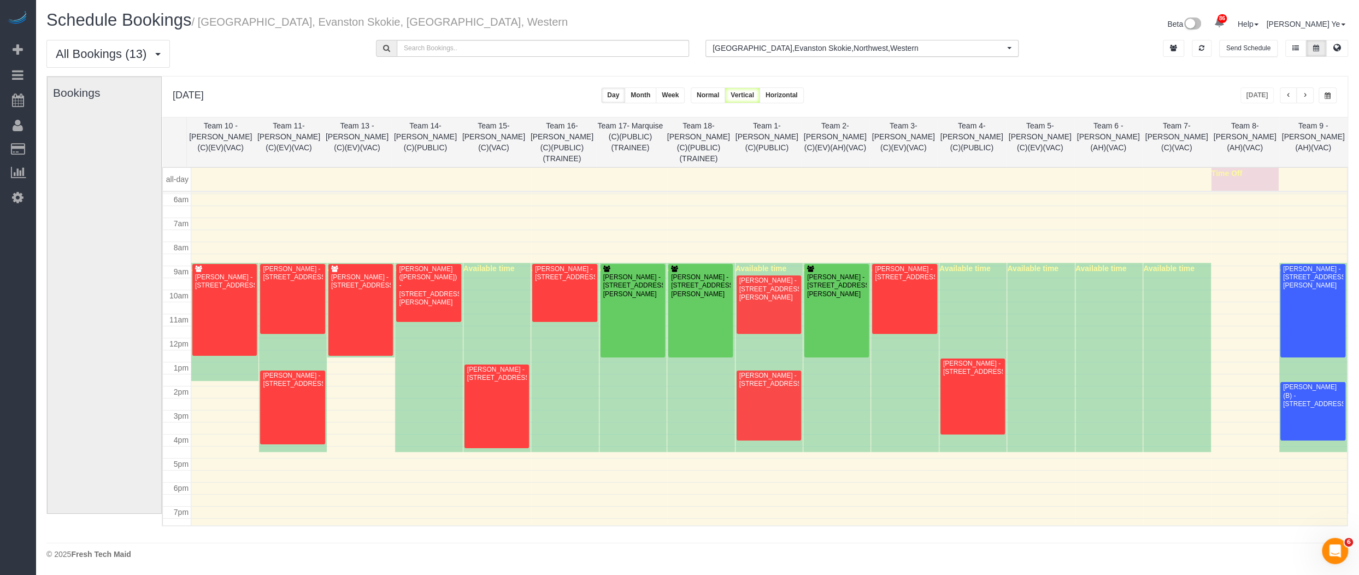
click at [1305, 93] on span "button" at bounding box center [1304, 95] width 5 height 7
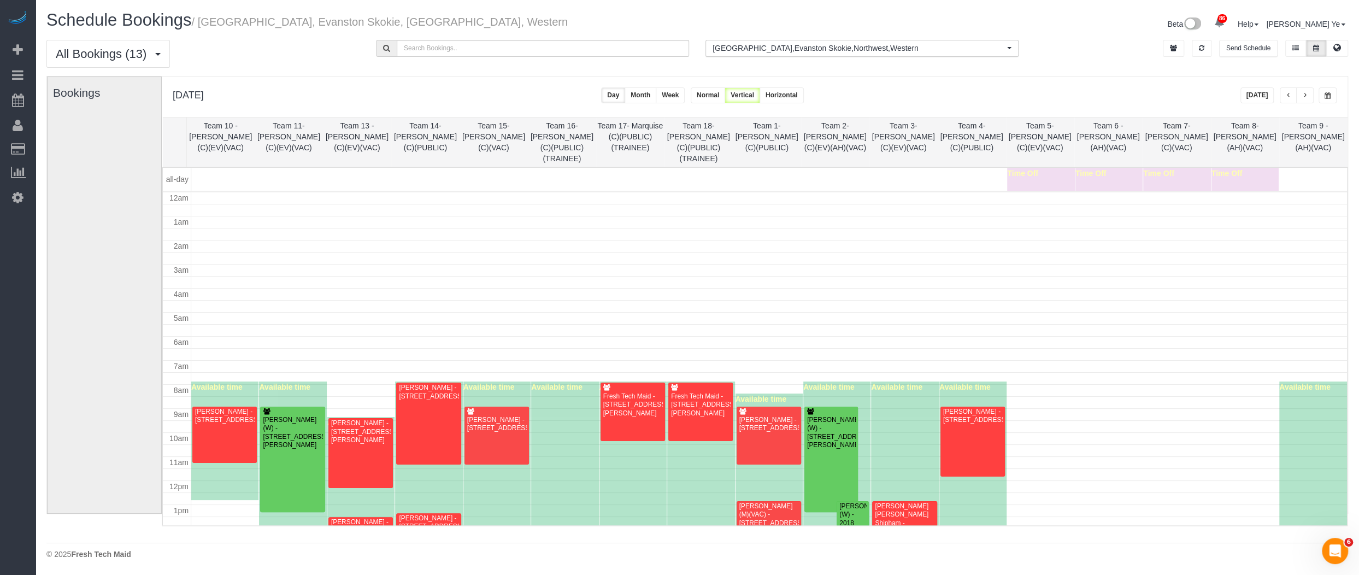
scroll to position [143, 0]
